Goal: Task Accomplishment & Management: Manage account settings

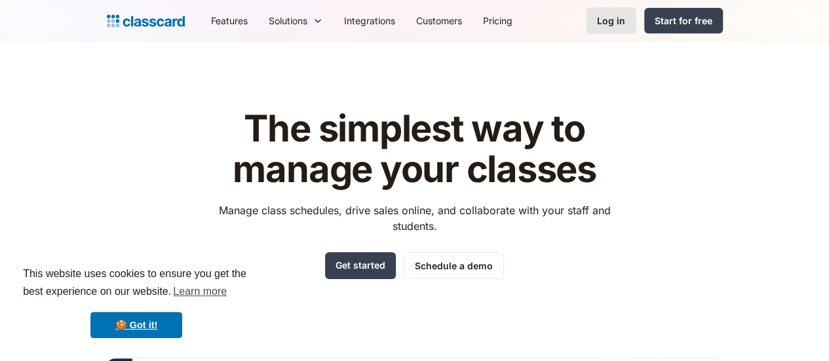
click at [625, 19] on div "Log in" at bounding box center [611, 21] width 28 height 14
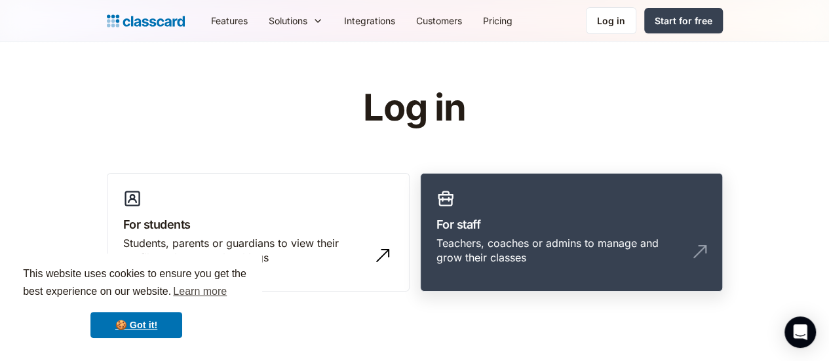
click at [537, 223] on h3 "For staff" at bounding box center [571, 224] width 270 height 18
